Goal: Contribute content: Add original content to the website for others to see

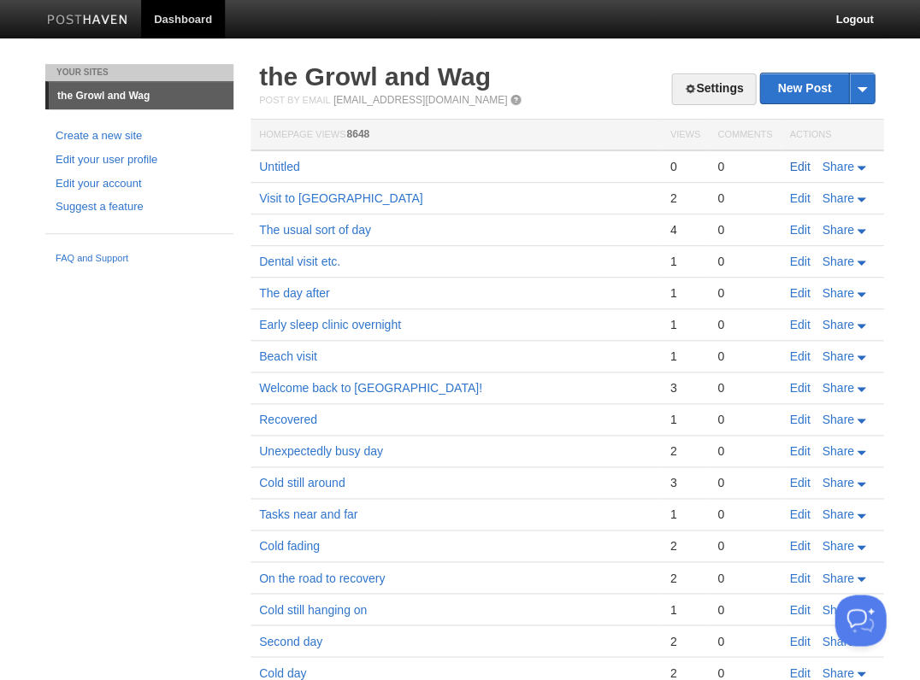
click at [803, 164] on link "Edit" at bounding box center [799, 167] width 21 height 14
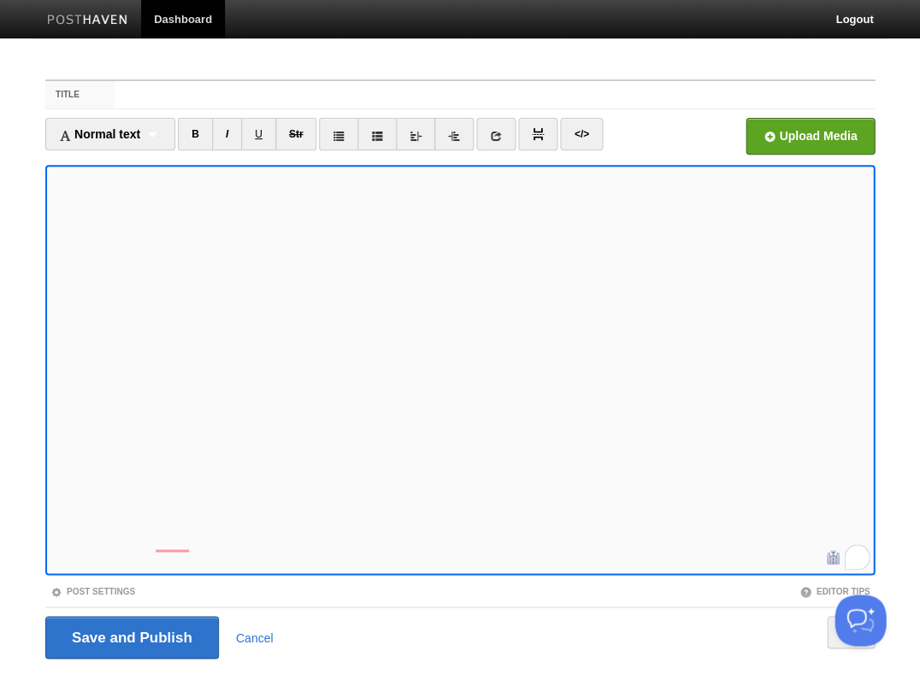
scroll to position [10, 0]
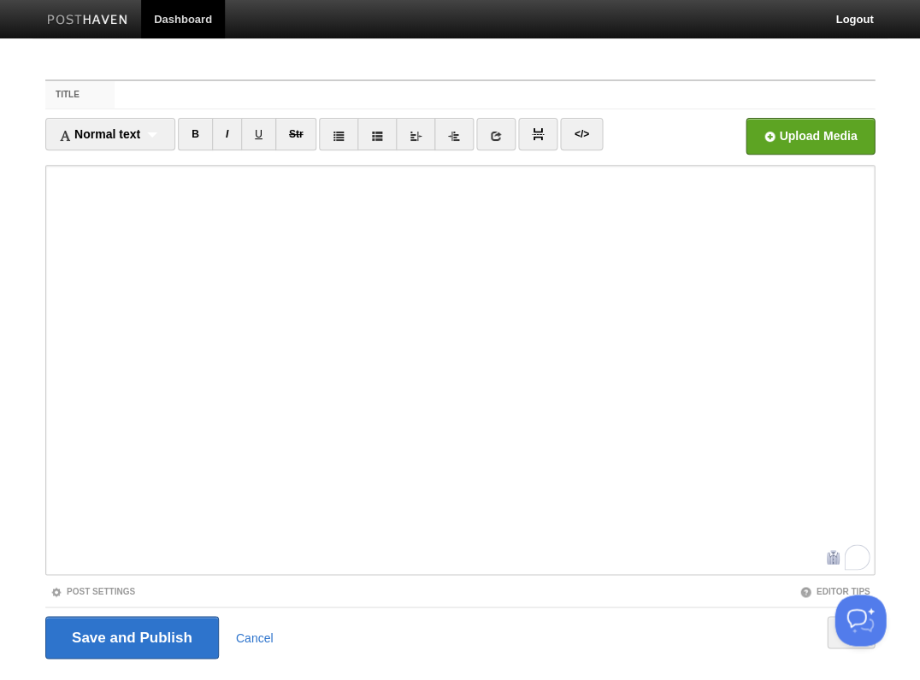
click at [287, 569] on iframe at bounding box center [459, 370] width 829 height 410
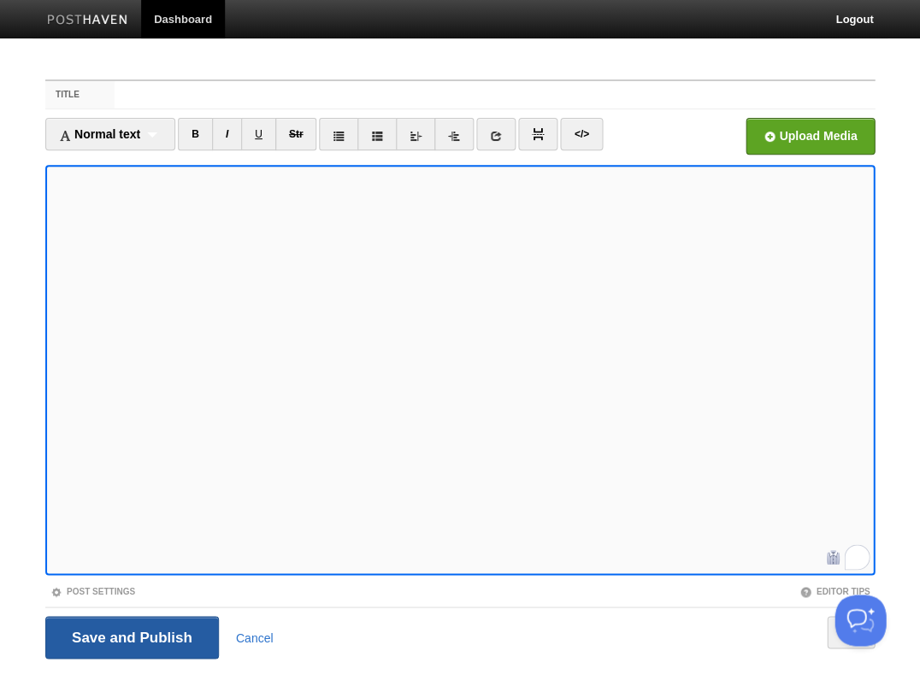
click at [130, 636] on input "Save and Publish" at bounding box center [132, 637] width 174 height 43
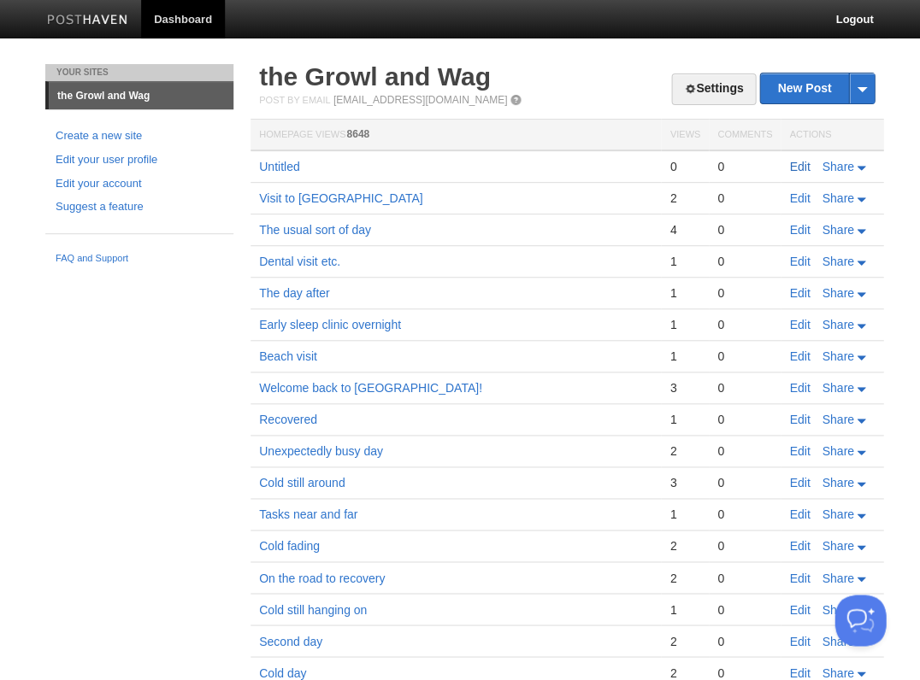
click at [801, 167] on link "Edit" at bounding box center [799, 167] width 21 height 14
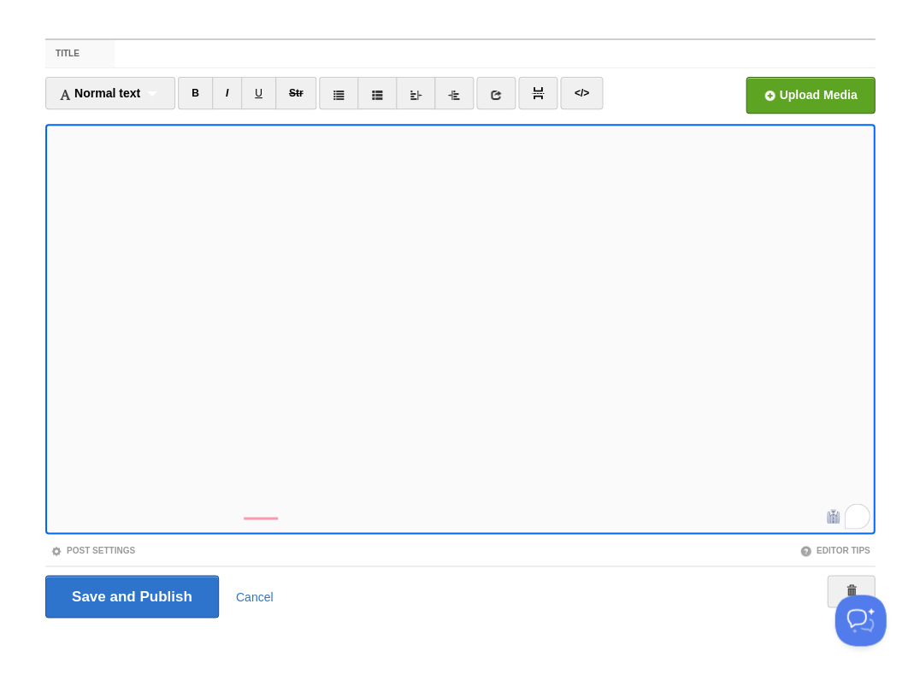
scroll to position [54, 0]
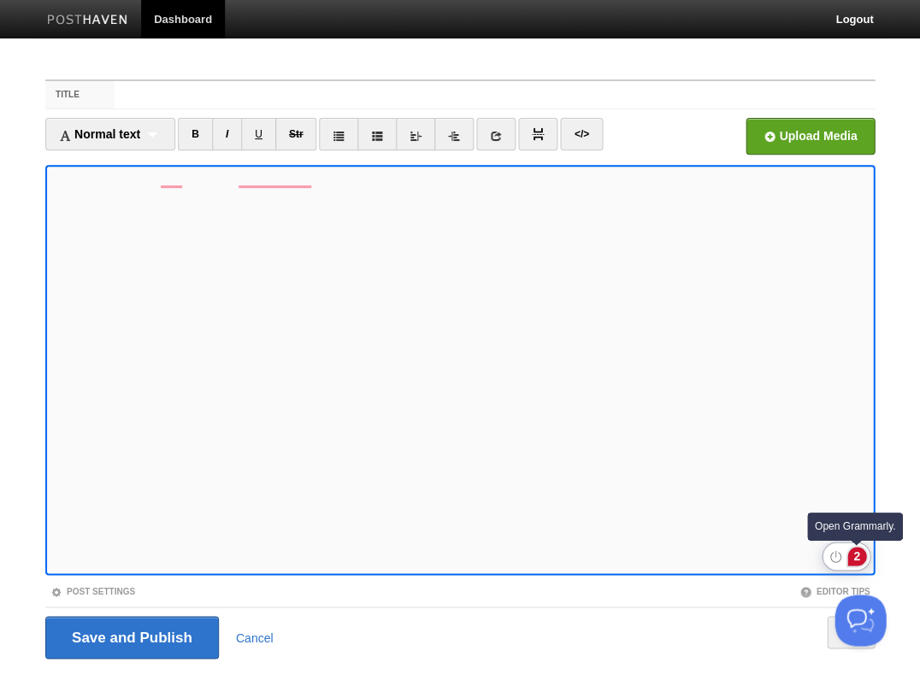
click at [856, 557] on div "2" at bounding box center [856, 556] width 19 height 19
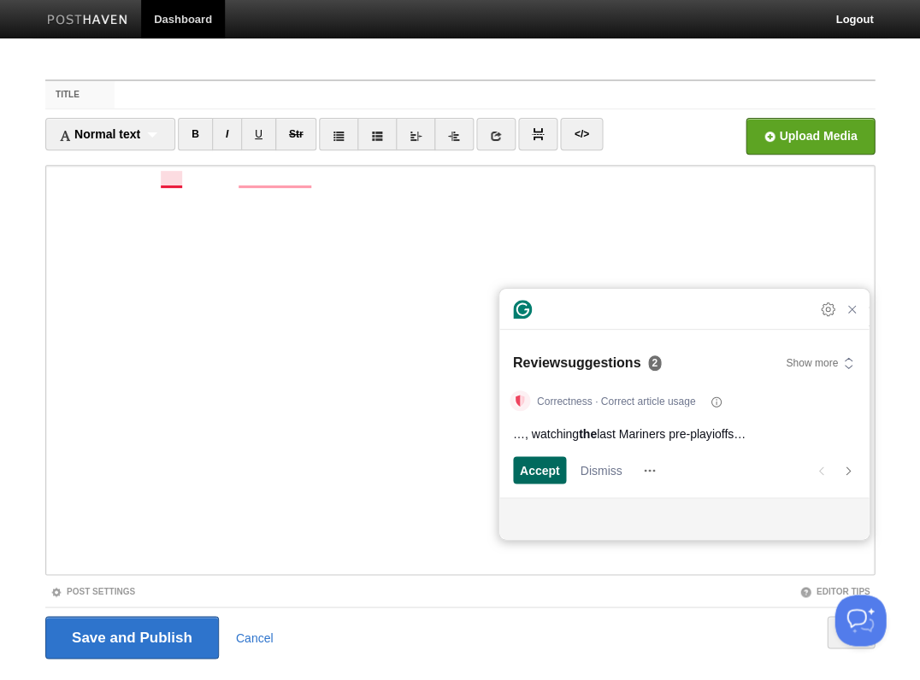
click at [554, 474] on span "Accept" at bounding box center [540, 471] width 40 height 18
click at [549, 468] on span "Accept" at bounding box center [540, 471] width 40 height 18
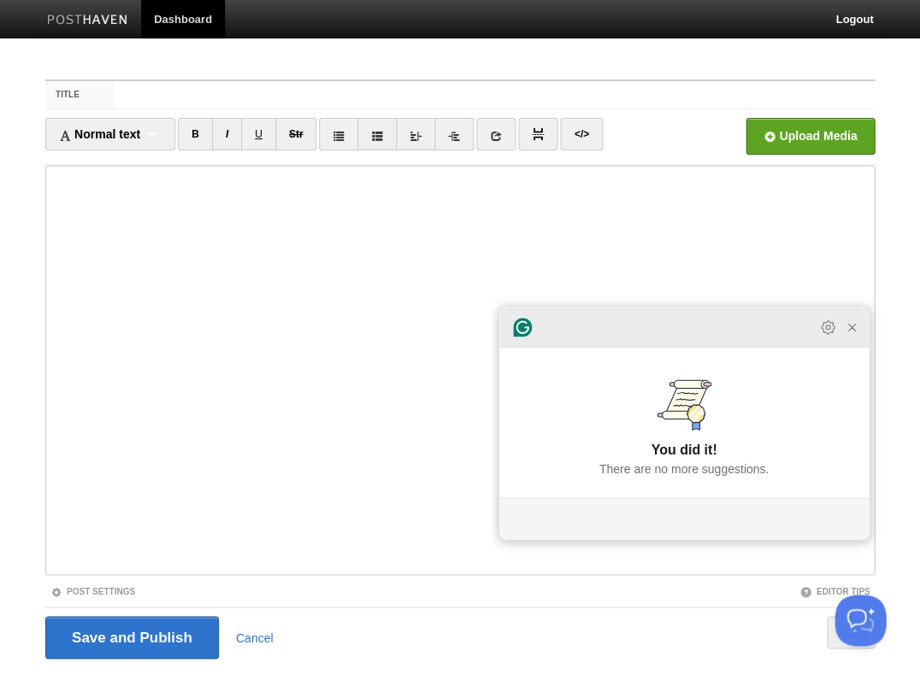
click at [857, 347] on div at bounding box center [683, 327] width 369 height 41
click at [850, 331] on icon "Close Grammarly Assistant" at bounding box center [851, 327] width 7 height 7
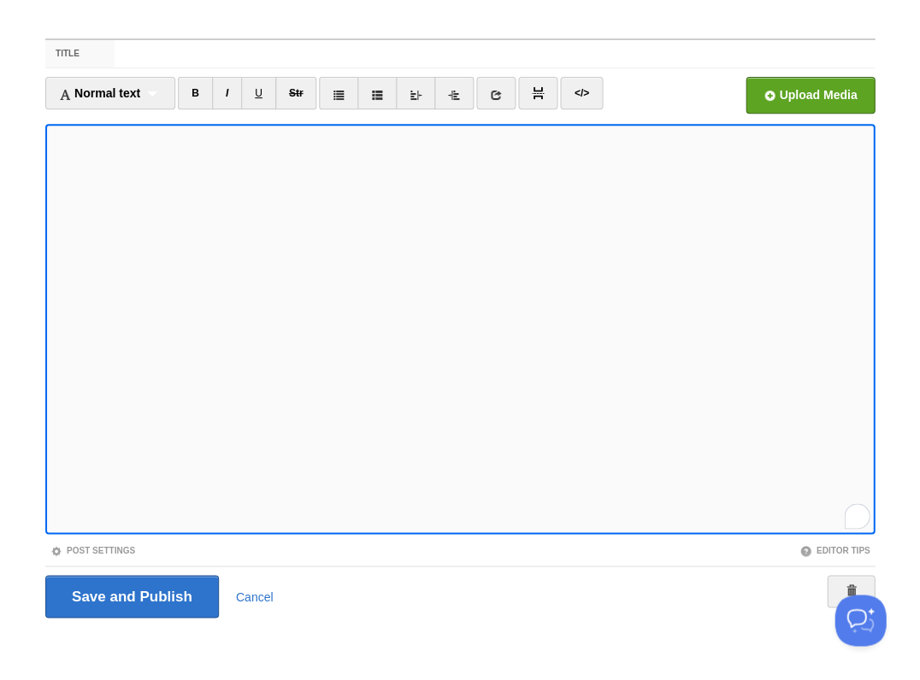
scroll to position [150, 0]
click at [856, 513] on div "1" at bounding box center [856, 515] width 19 height 19
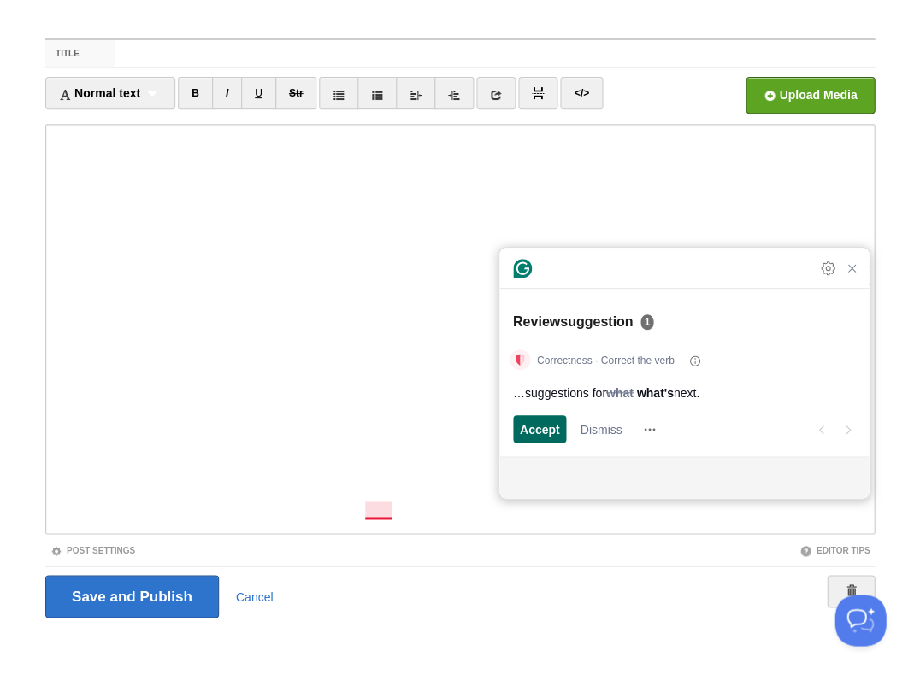
click at [542, 427] on span "Accept" at bounding box center [540, 430] width 40 height 18
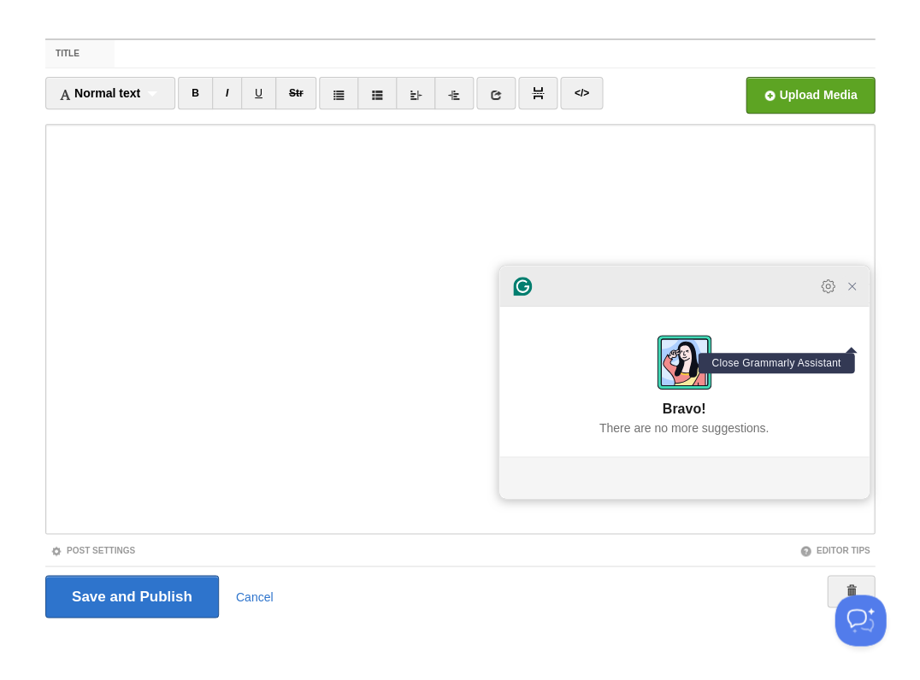
click at [856, 293] on icon "Close Grammarly Assistant" at bounding box center [851, 286] width 14 height 14
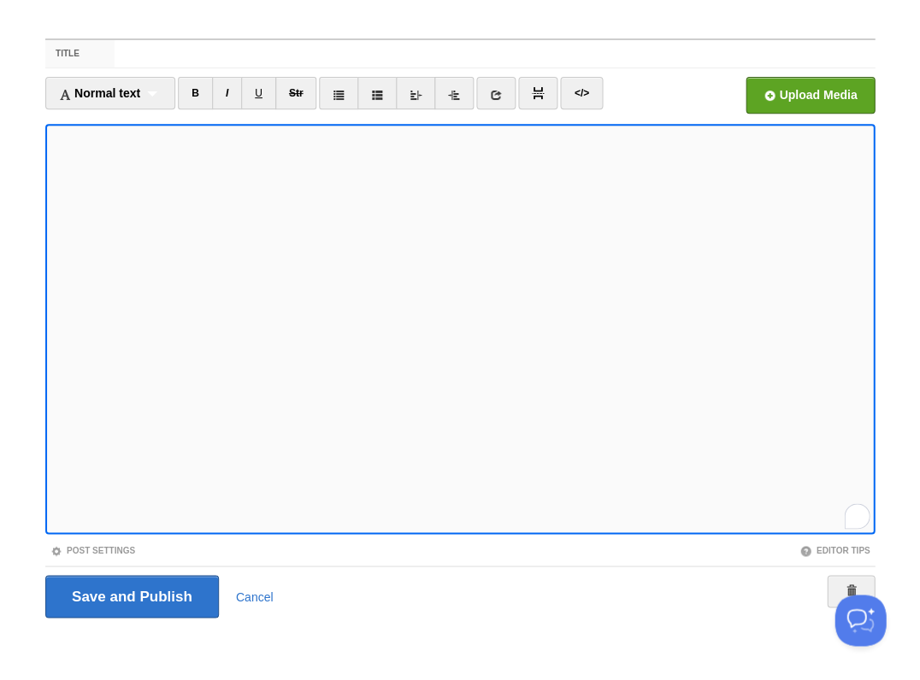
scroll to position [150, 0]
click at [130, 595] on input "Save and Publish" at bounding box center [132, 596] width 174 height 43
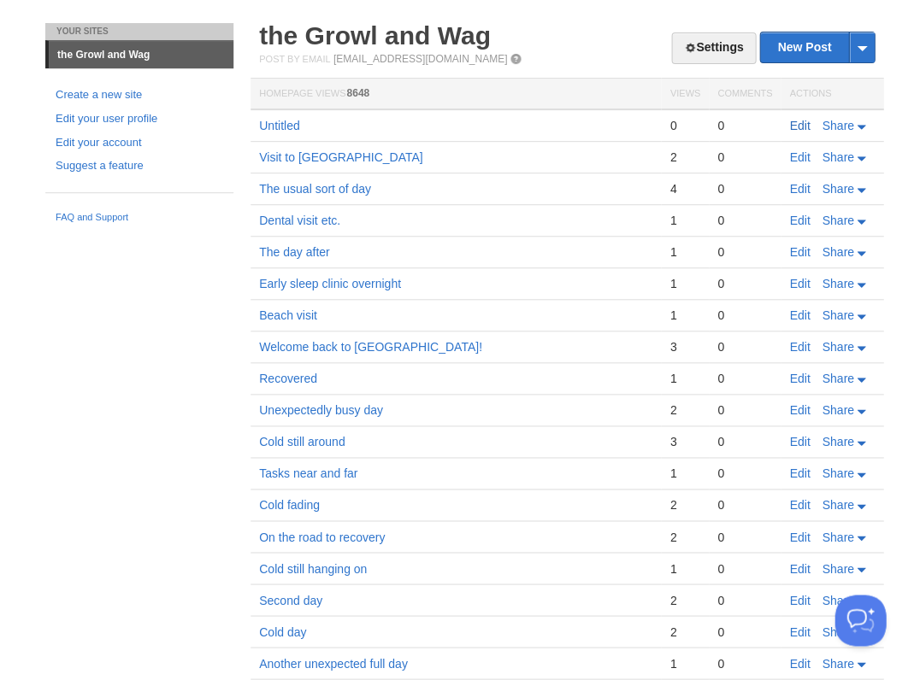
click at [794, 126] on link "Edit" at bounding box center [799, 126] width 21 height 14
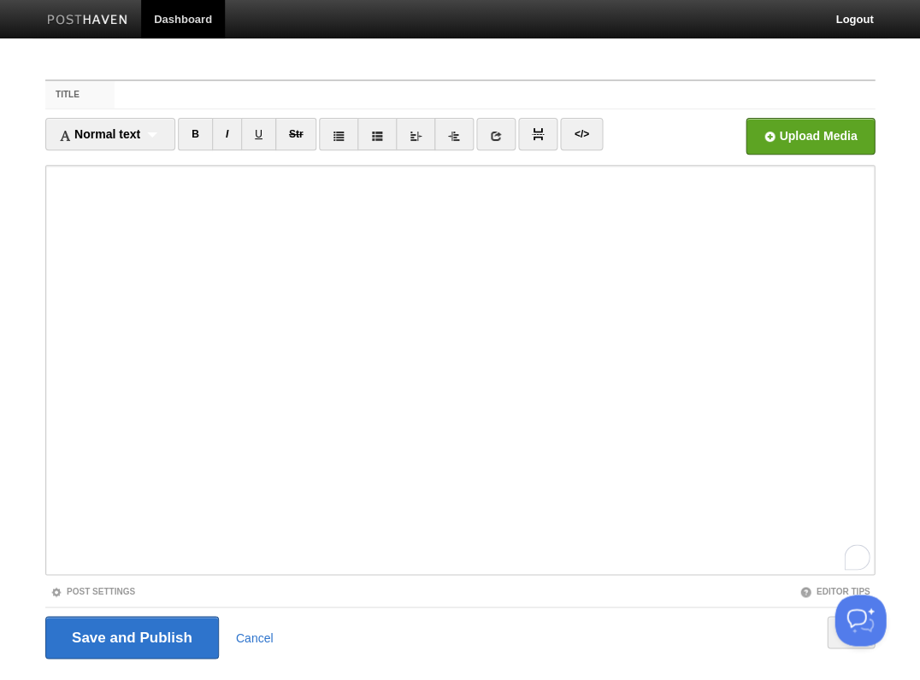
scroll to position [41, 0]
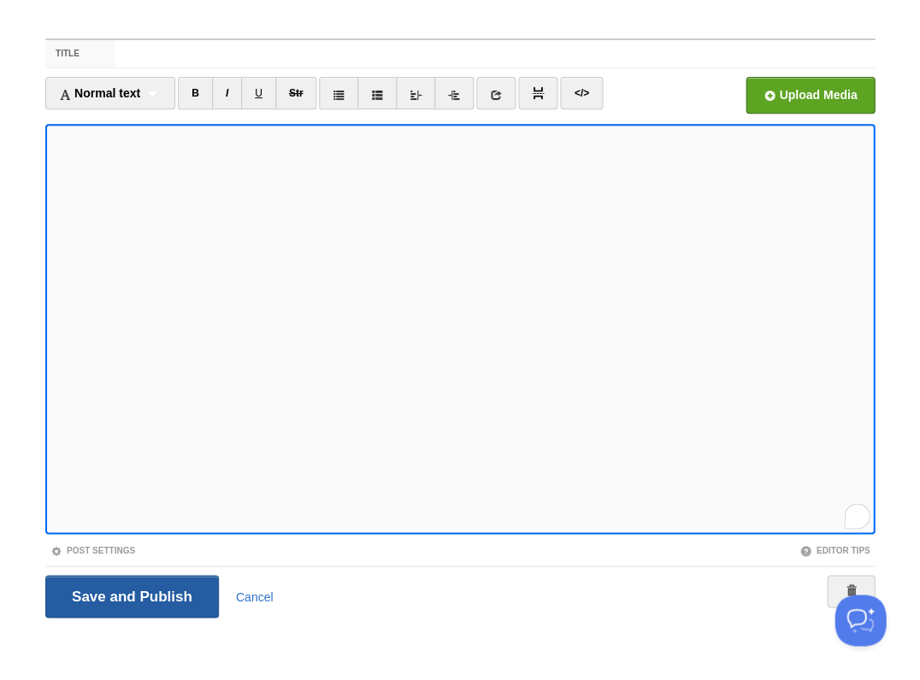
click at [130, 595] on input "Save and Publish" at bounding box center [132, 596] width 174 height 43
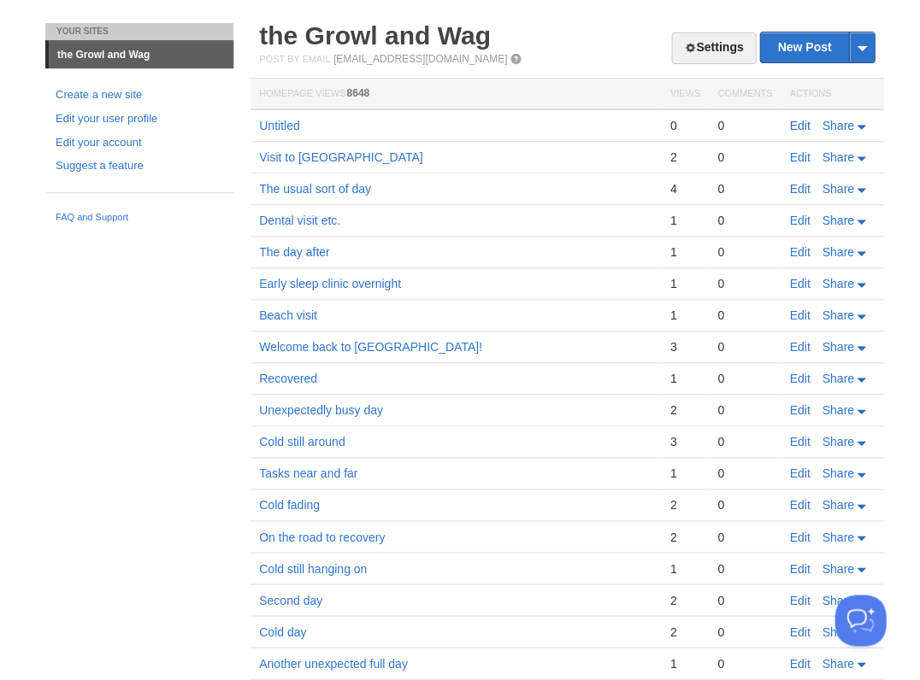
click at [800, 125] on link "Edit" at bounding box center [799, 126] width 21 height 14
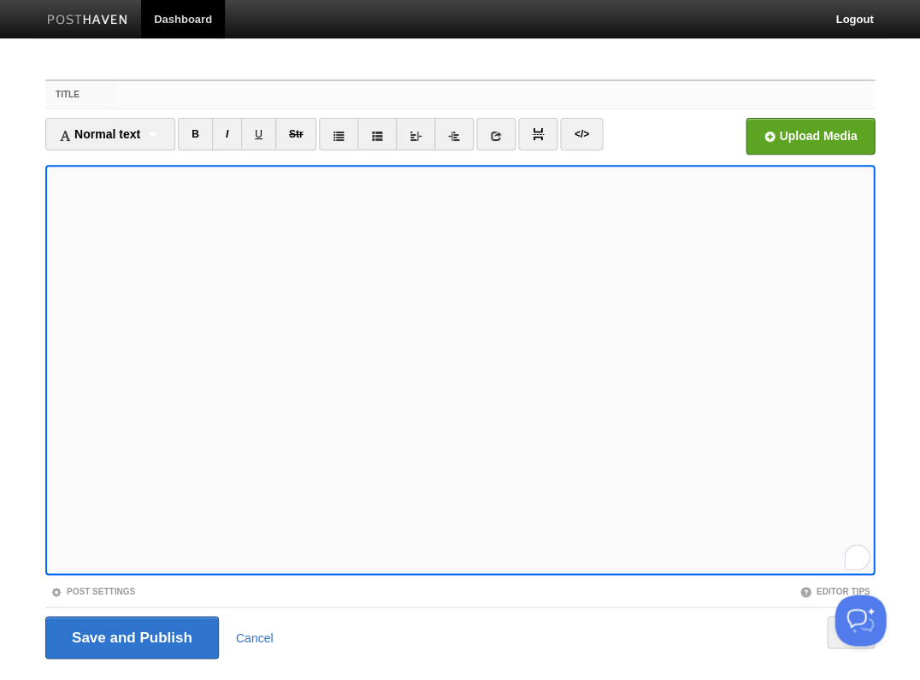
click at [123, 88] on input "Title" at bounding box center [495, 94] width 760 height 27
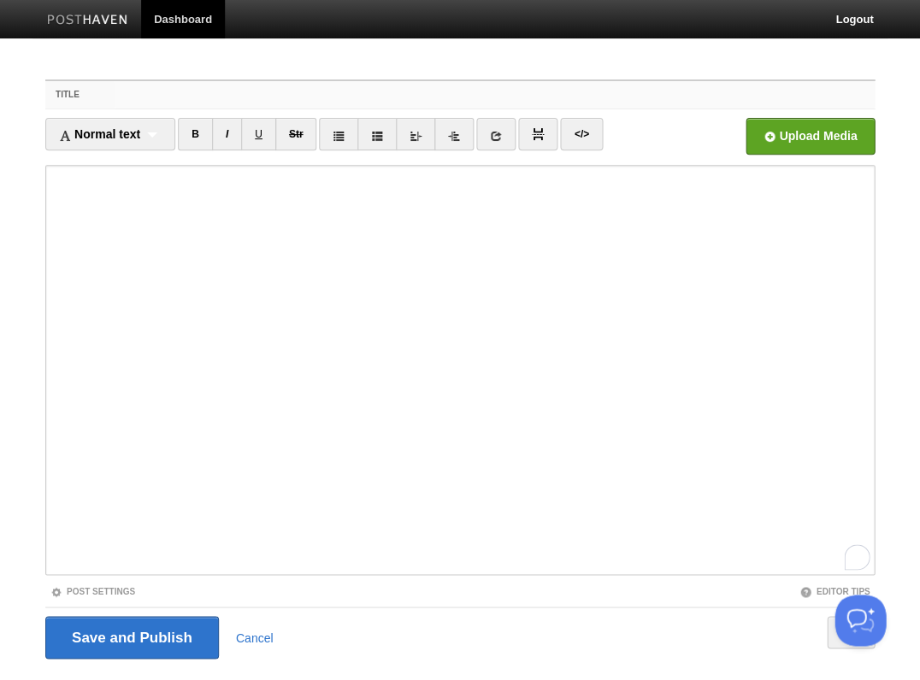
type input "L"
click at [191, 97] on input "Last season game" at bounding box center [495, 94] width 760 height 27
click at [150, 94] on input "Last season game" at bounding box center [495, 94] width 760 height 27
type input "Last Mariners season game"
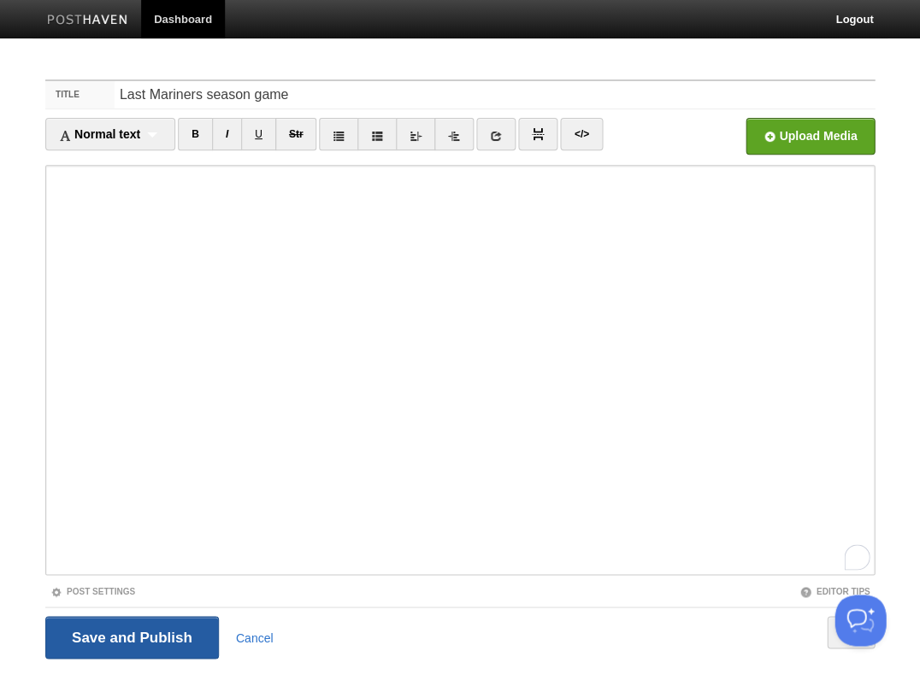
click at [130, 636] on input "Save and Publish" at bounding box center [132, 637] width 174 height 43
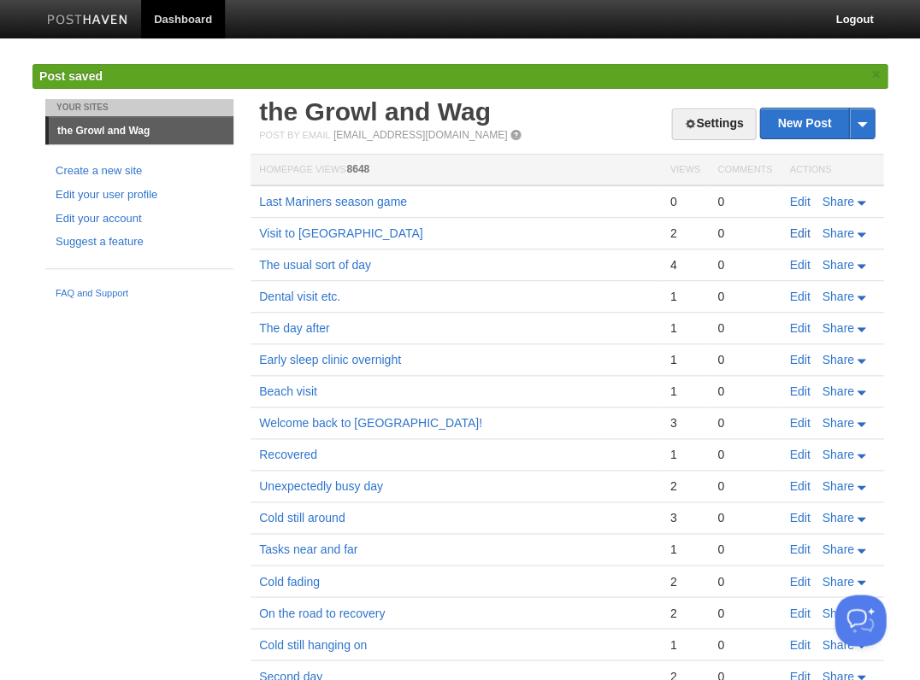
click at [797, 229] on link "Edit" at bounding box center [799, 233] width 21 height 14
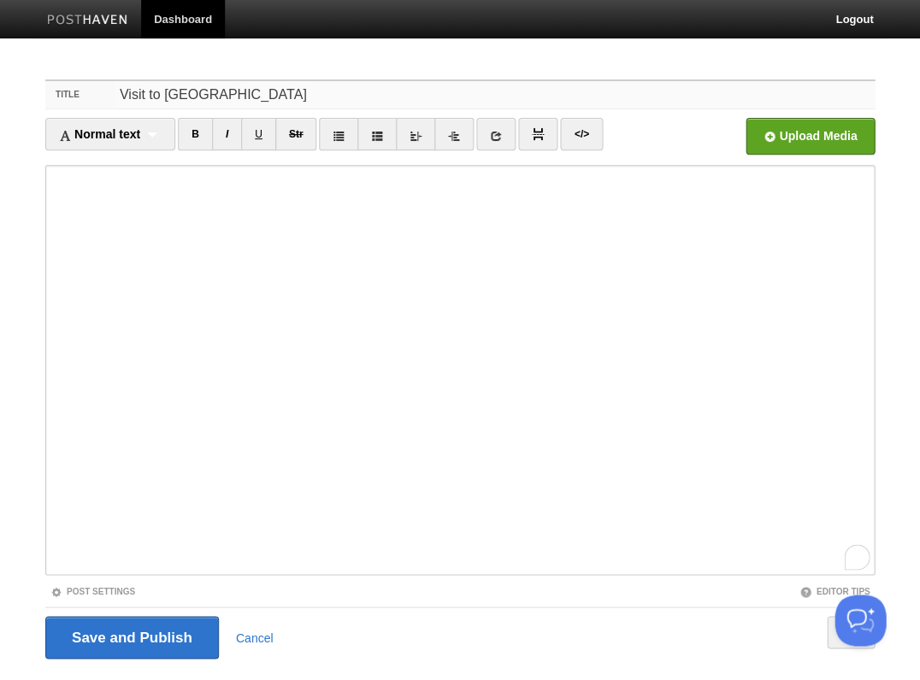
click at [248, 95] on input "Visit to [GEOGRAPHIC_DATA]" at bounding box center [495, 94] width 760 height 27
drag, startPoint x: 248, startPoint y: 95, endPoint x: 349, endPoint y: 93, distance: 100.9
click at [363, 93] on input "Visit to [GEOGRAPHIC_DATA]" at bounding box center [495, 94] width 760 height 27
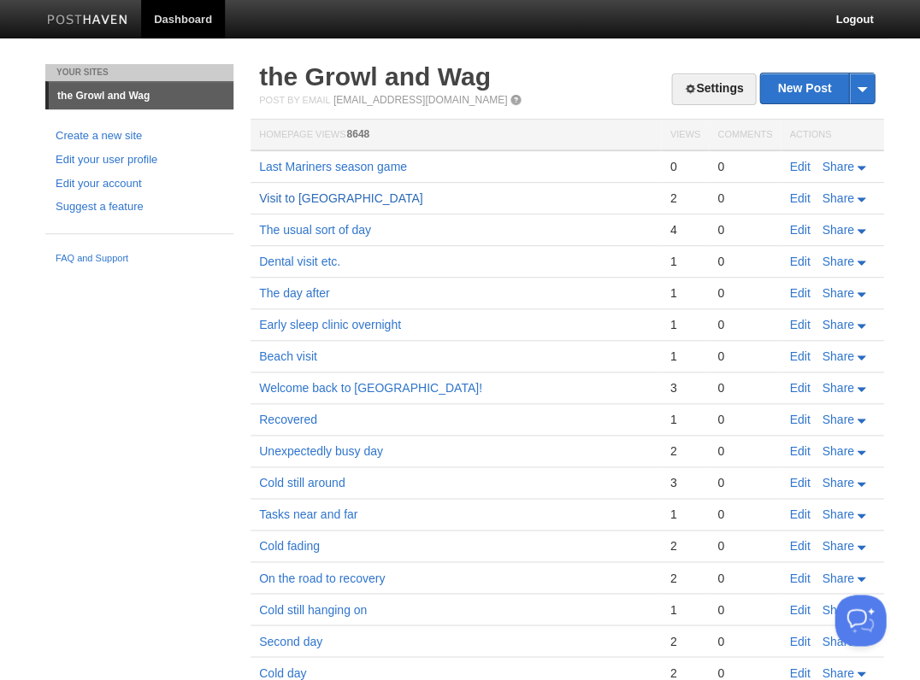
click at [415, 198] on link "Visit to [GEOGRAPHIC_DATA]" at bounding box center [340, 198] width 163 height 14
click at [804, 198] on link "Edit" at bounding box center [799, 198] width 21 height 14
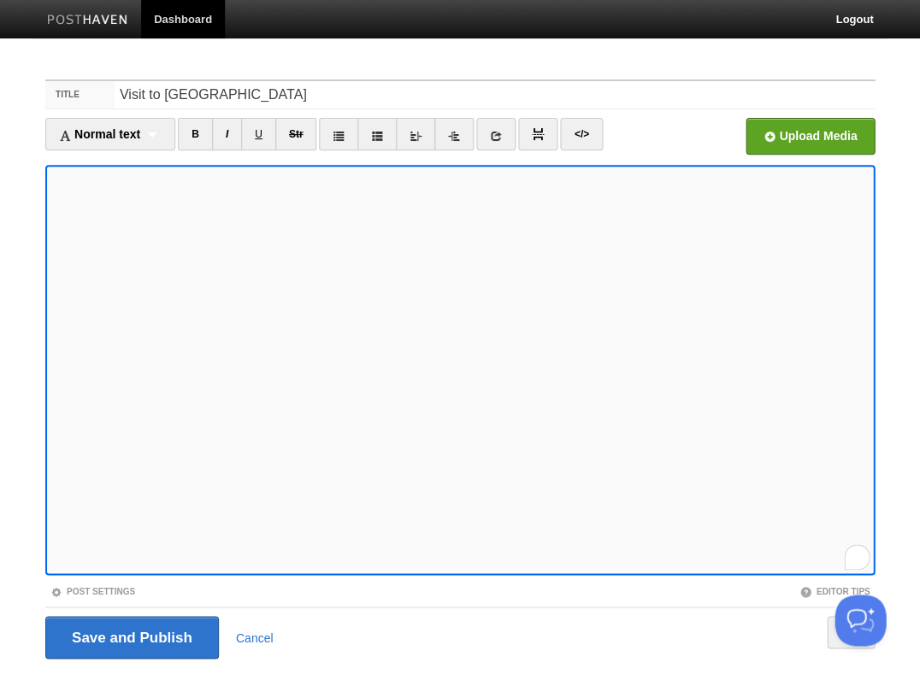
scroll to position [349, 0]
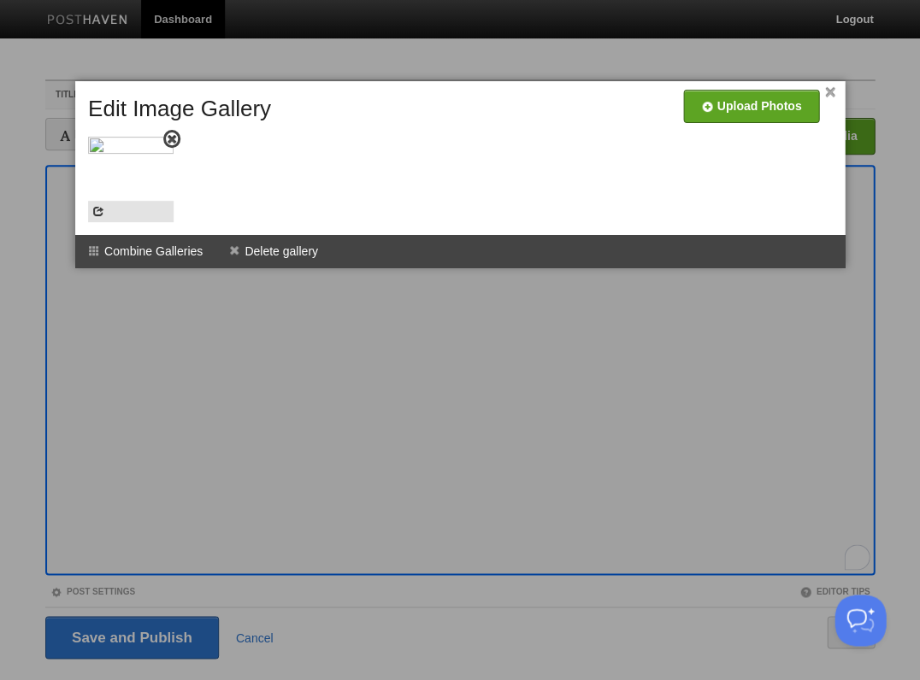
click at [133, 178] on img at bounding box center [130, 179] width 85 height 85
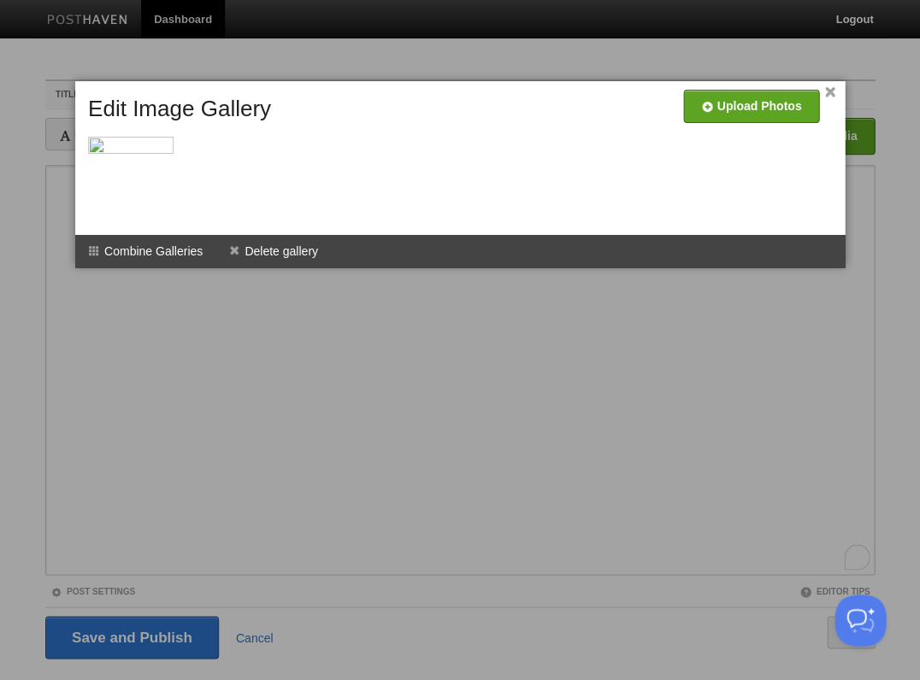
click at [831, 92] on link "×" at bounding box center [829, 92] width 11 height 9
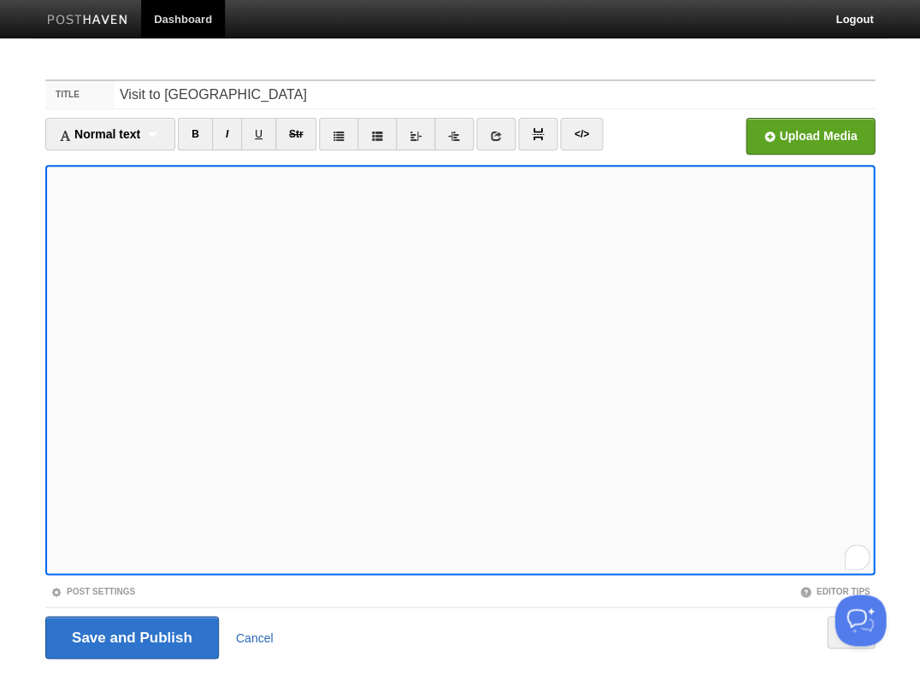
click at [256, 632] on link "Cancel" at bounding box center [255, 638] width 38 height 14
